Goal: Task Accomplishment & Management: Use online tool/utility

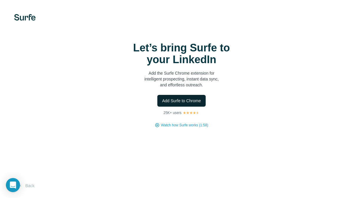
click at [180, 101] on span "Add Surfe to Chrome" at bounding box center [181, 101] width 39 height 6
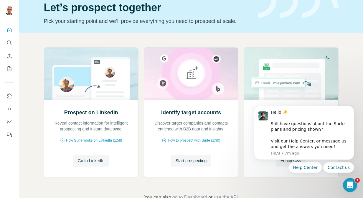
scroll to position [26, 0]
click at [95, 139] on span "How Surfe works on LinkedIn (1:58)" at bounding box center [94, 140] width 56 height 5
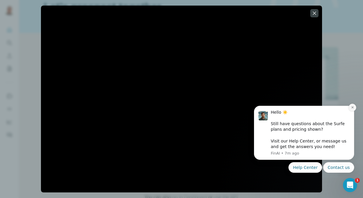
click at [352, 107] on icon "Dismiss notification" at bounding box center [351, 107] width 3 height 3
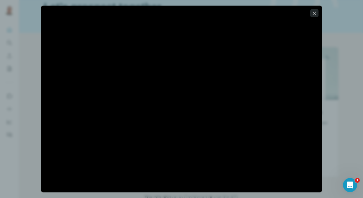
click at [313, 14] on icon "button" at bounding box center [314, 13] width 6 height 6
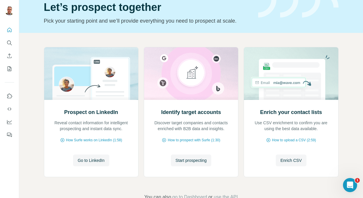
scroll to position [42, 0]
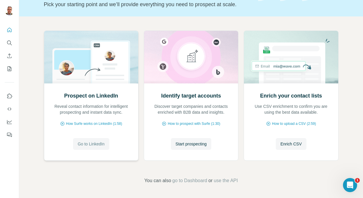
click at [86, 144] on span "Go to LinkedIn" at bounding box center [91, 144] width 27 height 6
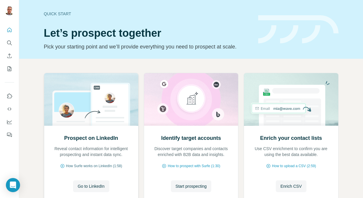
click at [82, 167] on span "How Surfe works on LinkedIn (1:58)" at bounding box center [94, 166] width 56 height 5
